Goal: Information Seeking & Learning: Check status

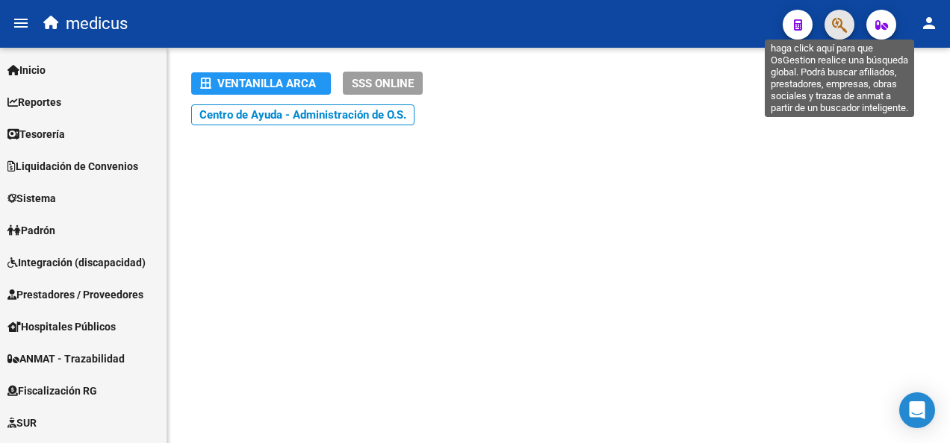
click at [838, 30] on icon "button" at bounding box center [839, 24] width 15 height 17
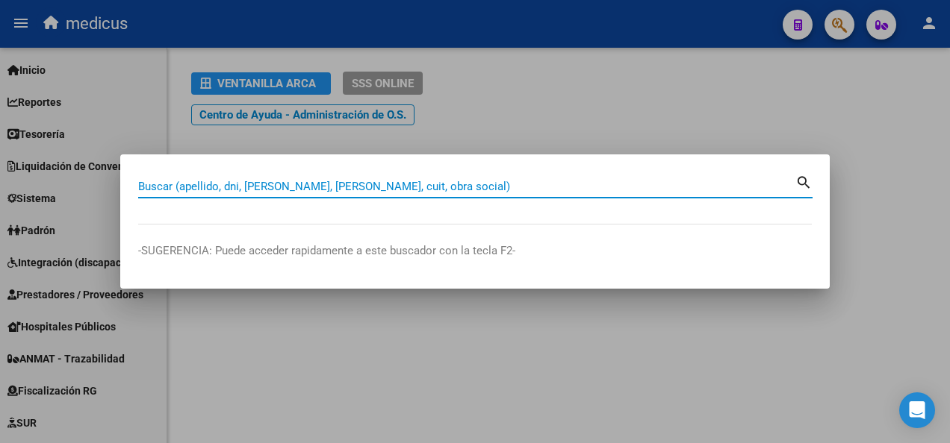
click at [286, 181] on input "Buscar (apellido, dni, [PERSON_NAME], [PERSON_NAME], cuit, obra social)" at bounding box center [466, 186] width 657 height 13
paste input "27415836215"
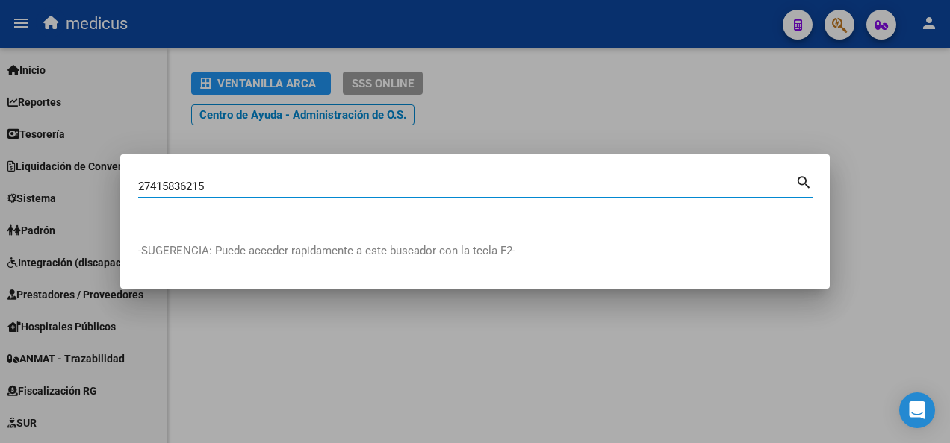
type input "27415836215"
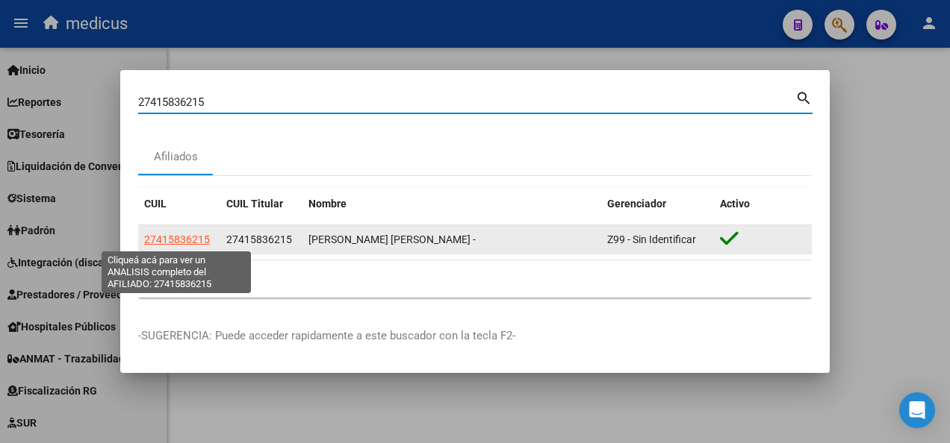
click at [197, 234] on span "27415836215" at bounding box center [177, 240] width 66 height 12
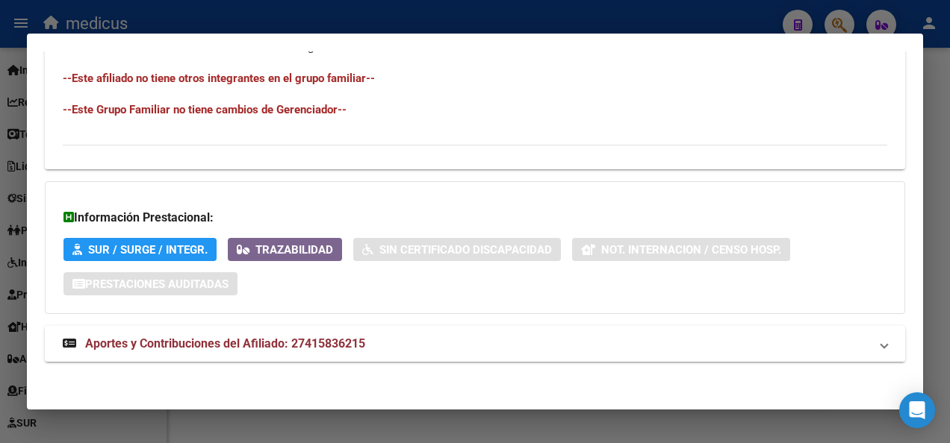
scroll to position [927, 0]
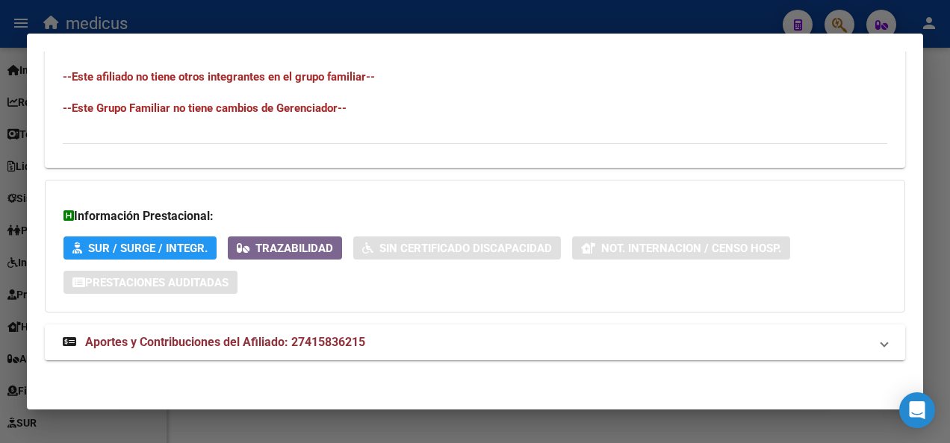
click at [184, 336] on span "Aportes y Contribuciones del Afiliado: 27415836215" at bounding box center [225, 342] width 280 height 14
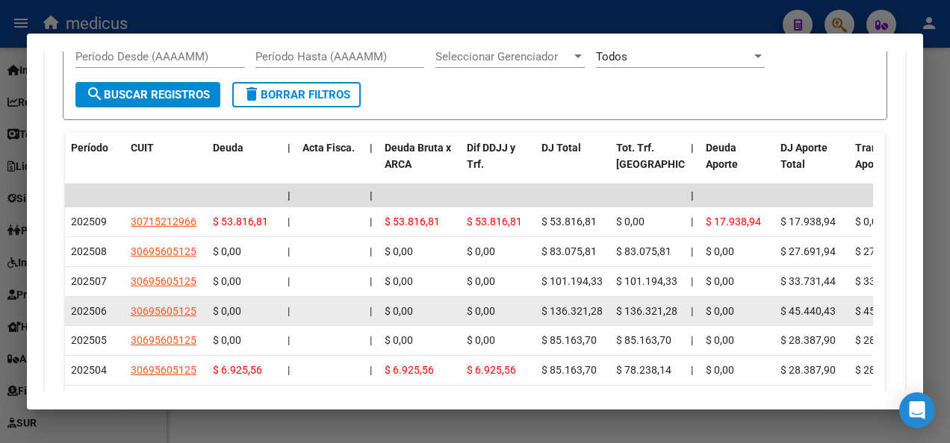
scroll to position [1450, 0]
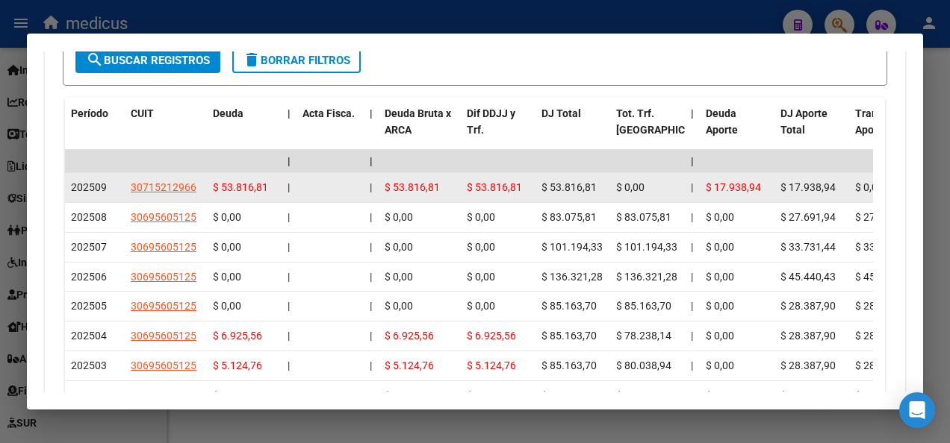
drag, startPoint x: 200, startPoint y: 185, endPoint x: 125, endPoint y: 190, distance: 74.8
click at [125, 190] on datatable-body-cell "30715212966" at bounding box center [166, 187] width 82 height 29
copy span "30715212966"
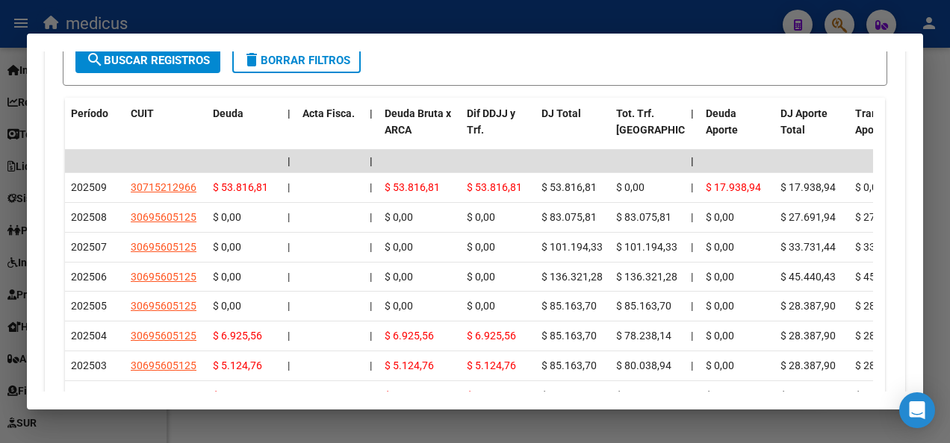
click at [720, 27] on div at bounding box center [475, 221] width 950 height 443
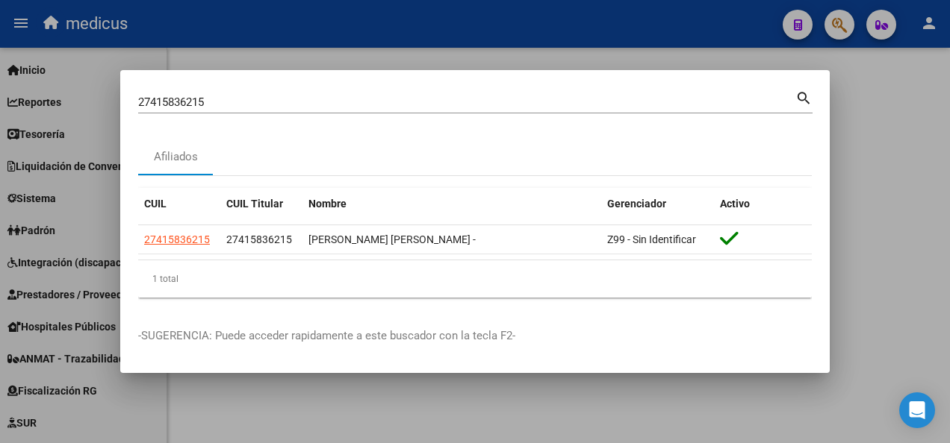
click at [741, 16] on div at bounding box center [475, 221] width 950 height 443
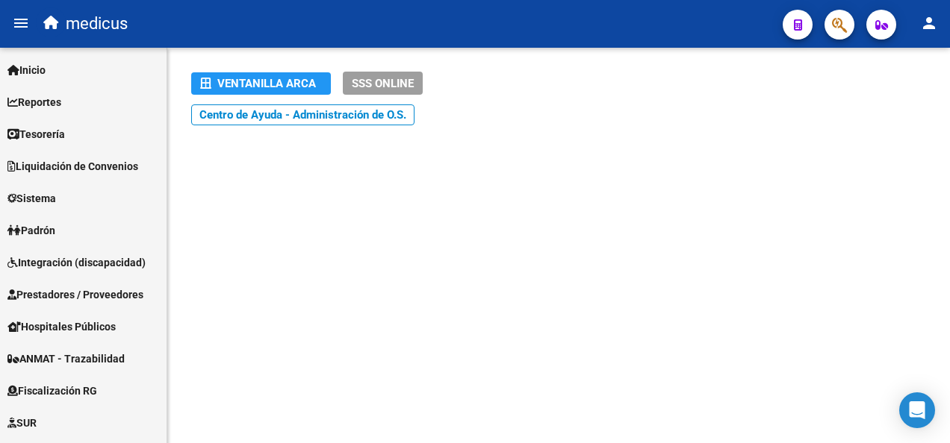
click at [851, 29] on button "button" at bounding box center [839, 25] width 30 height 30
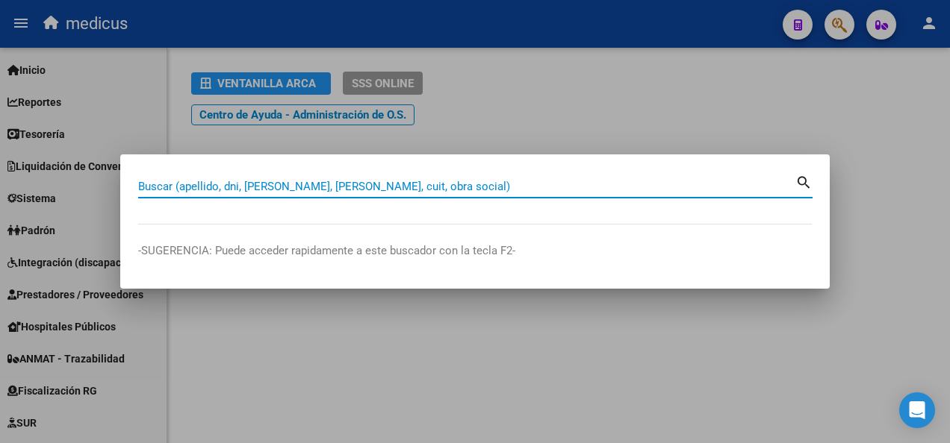
paste input "20317526785"
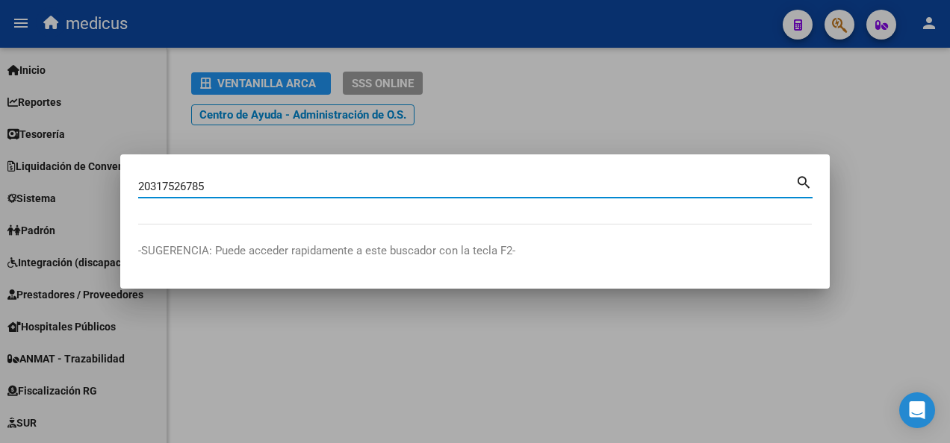
type input "20317526785"
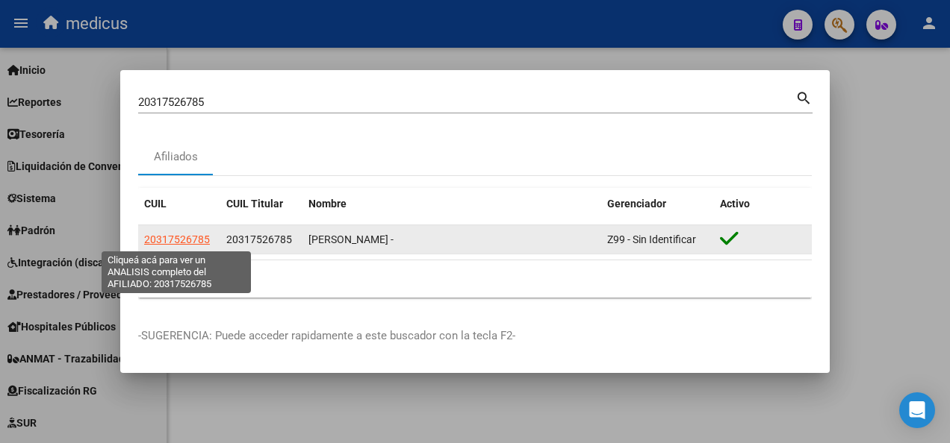
click at [185, 236] on span "20317526785" at bounding box center [177, 240] width 66 height 12
type textarea "20317526785"
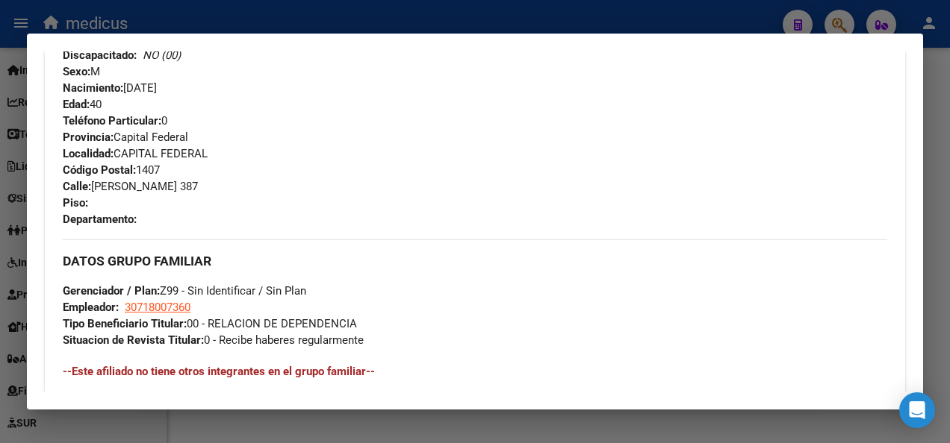
scroll to position [927, 0]
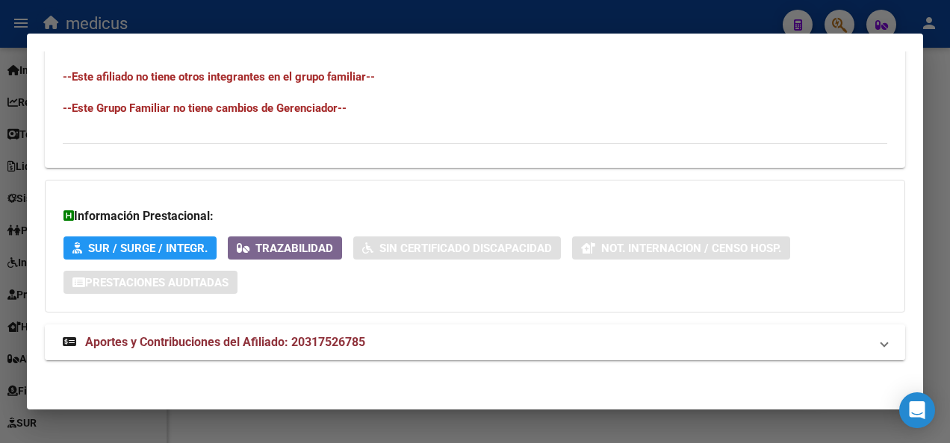
click at [206, 341] on span "Aportes y Contribuciones del Afiliado: 20317526785" at bounding box center [225, 342] width 280 height 14
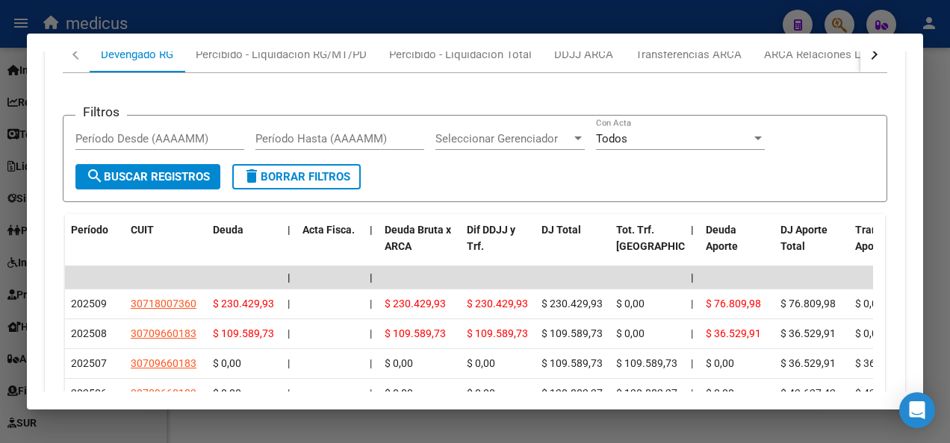
scroll to position [1375, 0]
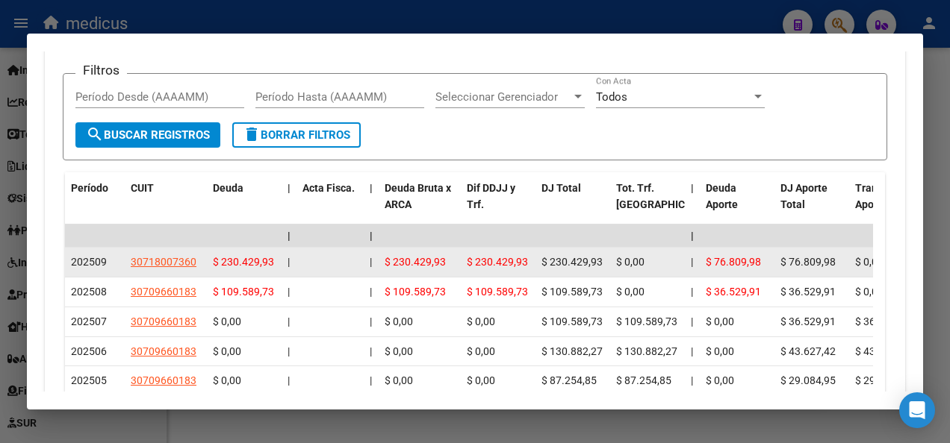
drag, startPoint x: 203, startPoint y: 256, endPoint x: 113, endPoint y: 257, distance: 89.6
copy div "30718007360"
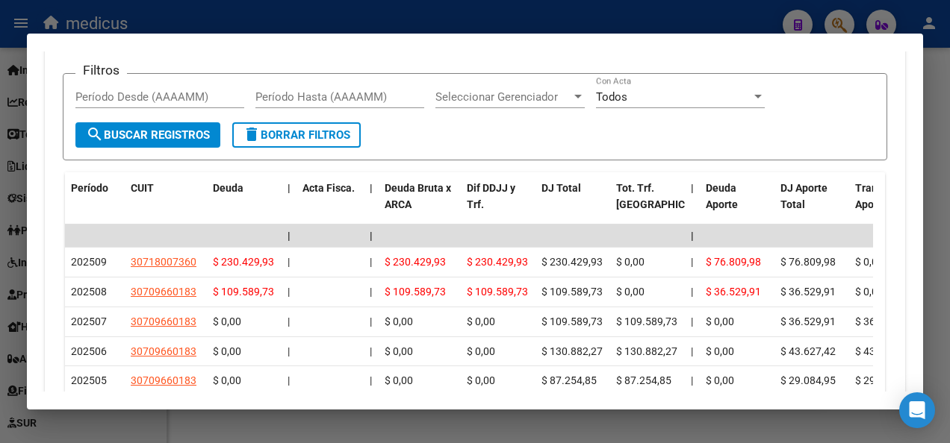
click at [949, 69] on html "menu medicus person Firma Express Inicio Calendario SSS Instructivos Contacto O…" at bounding box center [475, 221] width 950 height 443
